Goal: Transaction & Acquisition: Book appointment/travel/reservation

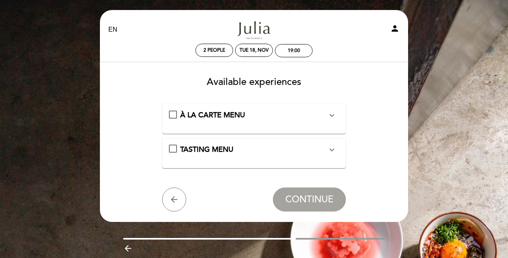
click at [172, 148] on div "TASTING MENU expand_more [PERSON_NAME] ofrece esta experiencia de 7 platos, par…" at bounding box center [254, 150] width 171 height 10
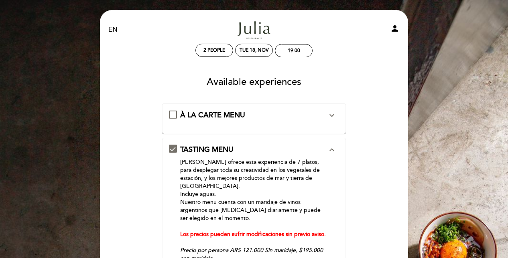
scroll to position [40, 0]
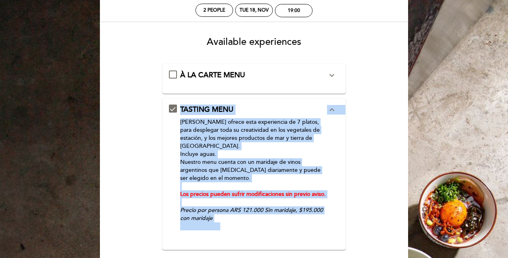
drag, startPoint x: 171, startPoint y: 201, endPoint x: 219, endPoint y: 217, distance: 50.5
click at [219, 217] on div "TASTING MENU expand_less [PERSON_NAME] ofrece esta experiencia de 7 platos, par…" at bounding box center [254, 174] width 184 height 153
drag, startPoint x: 219, startPoint y: 217, endPoint x: 200, endPoint y: 211, distance: 19.9
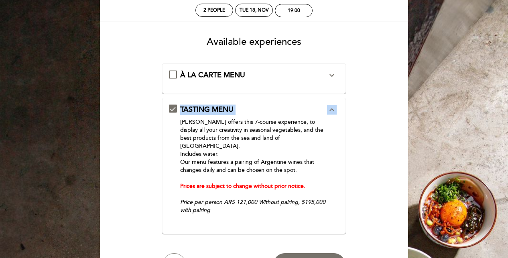
scroll to position [80, 0]
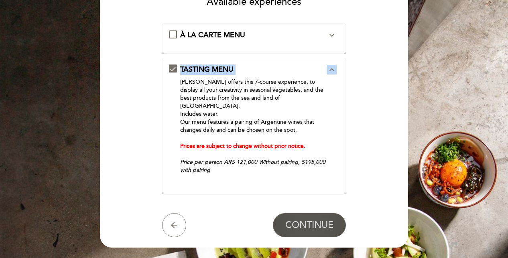
click at [301, 220] on span "CONTINUE" at bounding box center [309, 225] width 48 height 11
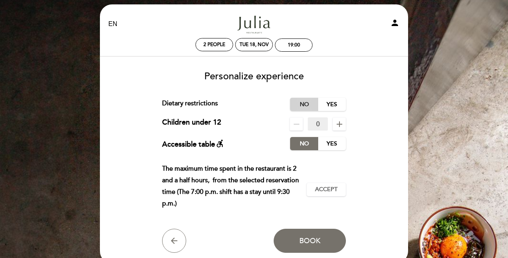
click at [306, 102] on label "No" at bounding box center [304, 104] width 28 height 13
click at [329, 102] on label "Yes" at bounding box center [332, 104] width 28 height 13
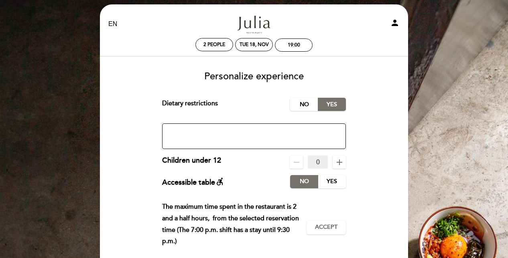
click at [245, 128] on textarea at bounding box center [254, 137] width 184 height 26
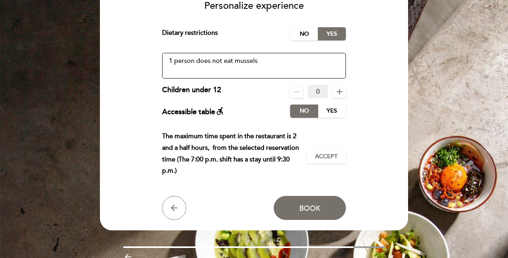
scroll to position [86, 0]
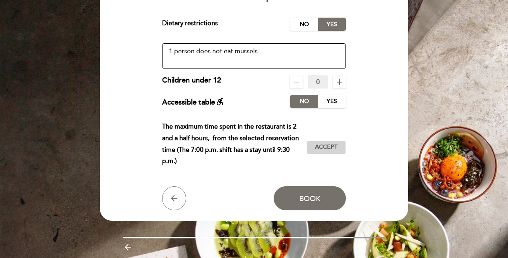
type textarea "1 person does not eat mussels"
click at [334, 150] on span "Accept" at bounding box center [326, 147] width 22 height 8
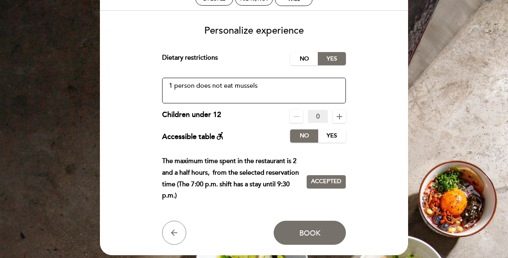
scroll to position [6, 0]
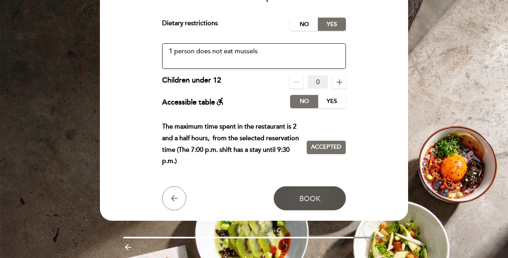
click at [321, 196] on button "Book" at bounding box center [310, 199] width 72 height 24
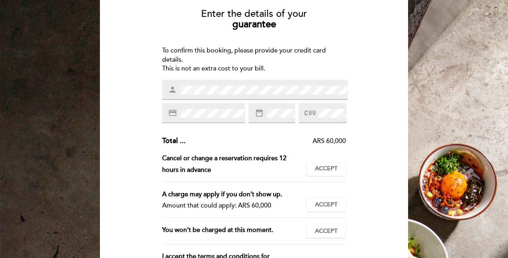
scroll to position [80, 0]
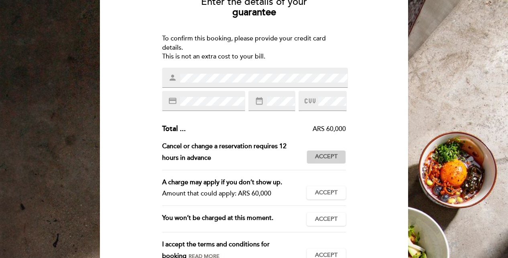
click at [336, 159] on span "Accept" at bounding box center [326, 157] width 22 height 8
click at [328, 196] on span "Accept" at bounding box center [326, 193] width 22 height 8
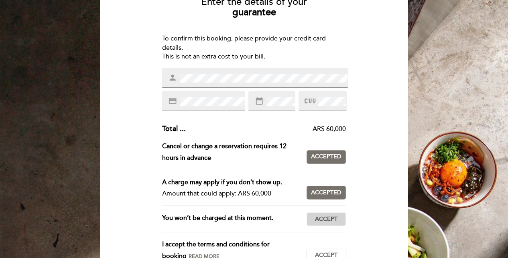
click at [335, 216] on span "Accept" at bounding box center [326, 220] width 22 height 8
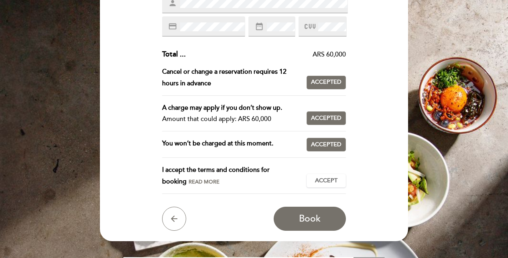
scroll to position [161, 0]
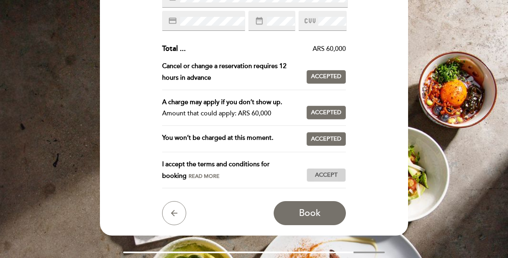
click at [332, 175] on span "Accept" at bounding box center [326, 175] width 22 height 8
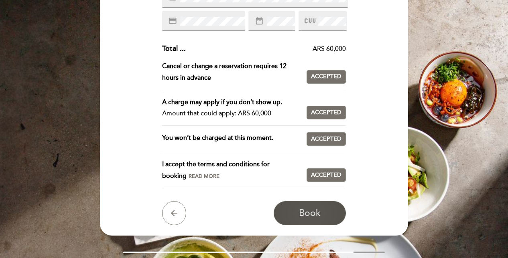
click at [321, 209] on button "Book" at bounding box center [310, 213] width 72 height 24
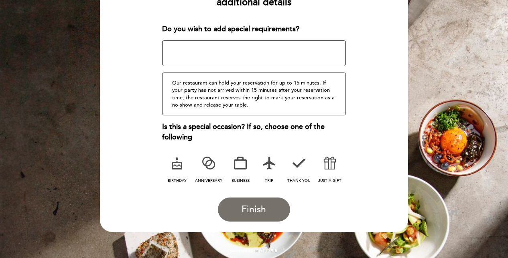
scroll to position [125, 0]
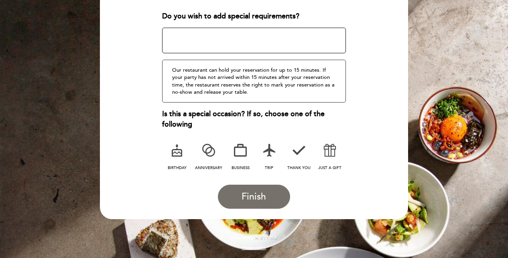
click at [268, 151] on icon at bounding box center [269, 150] width 21 height 21
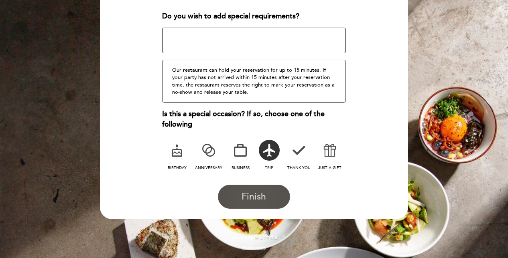
click at [259, 192] on span "Finish" at bounding box center [254, 196] width 24 height 11
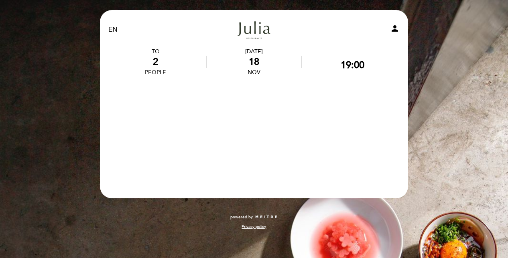
scroll to position [0, 0]
